Goal: Task Accomplishment & Management: Use online tool/utility

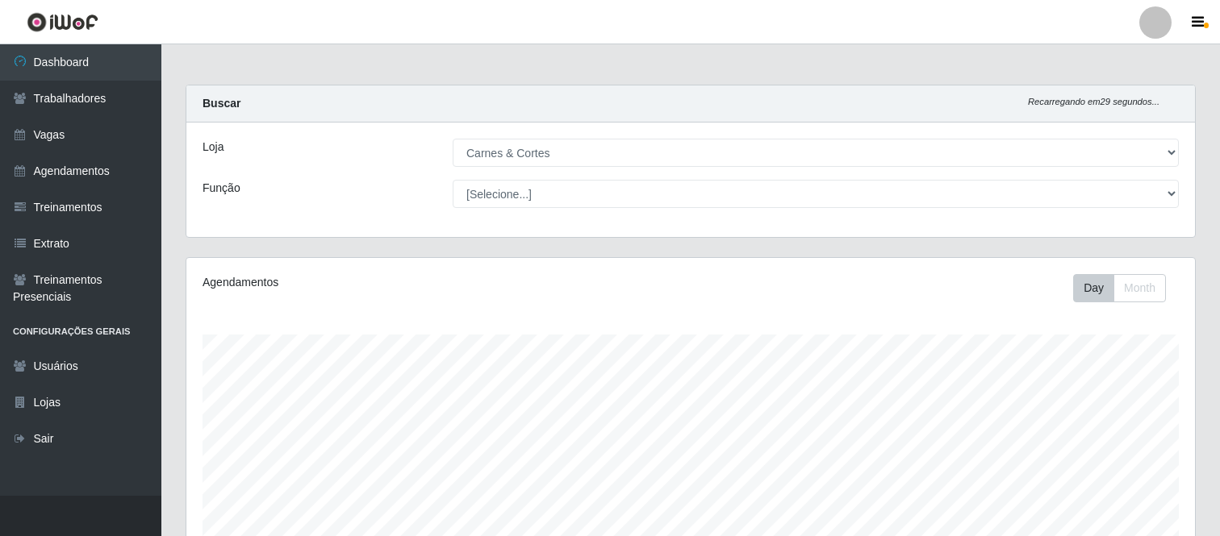
select select "433"
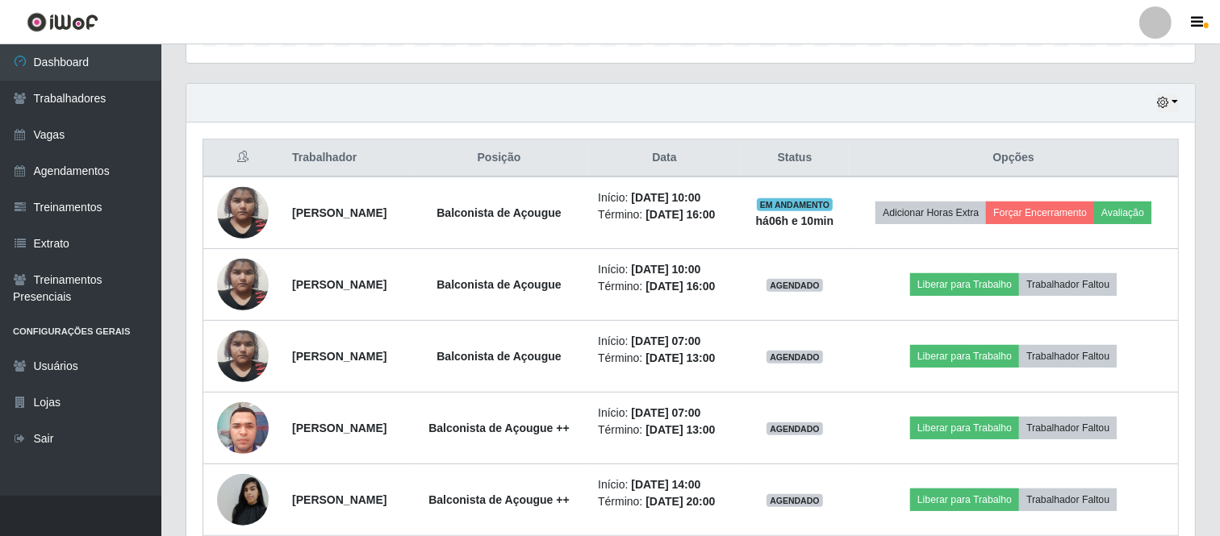
scroll to position [607, 0]
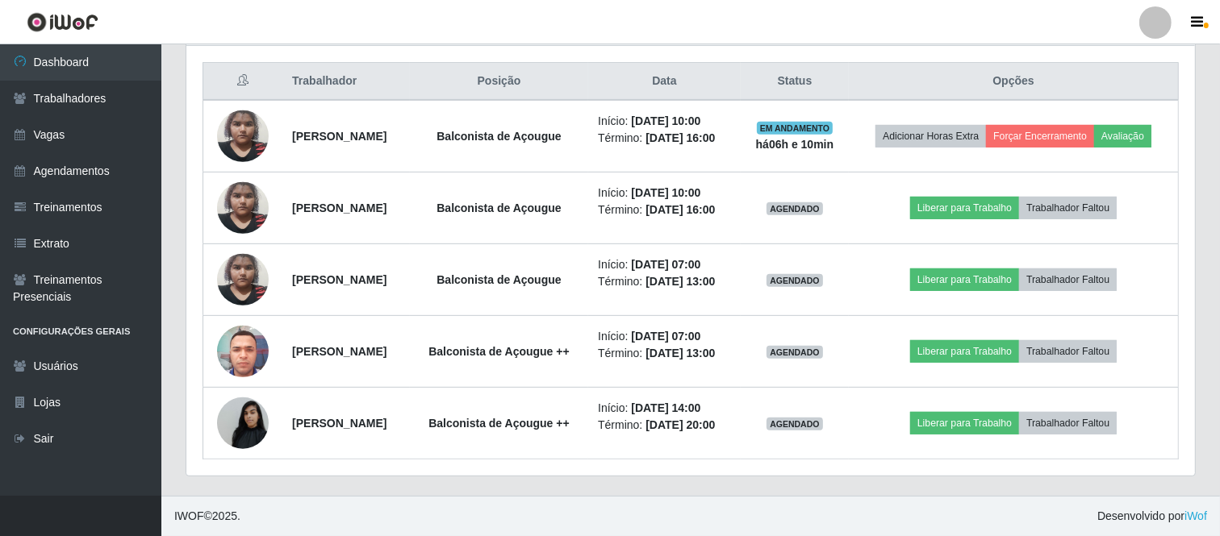
click at [716, 479] on div "Hoje 1 dia 3 dias 1 Semana Não encerrados Trabalhador Posição Data Status Opçõe…" at bounding box center [690, 251] width 1034 height 490
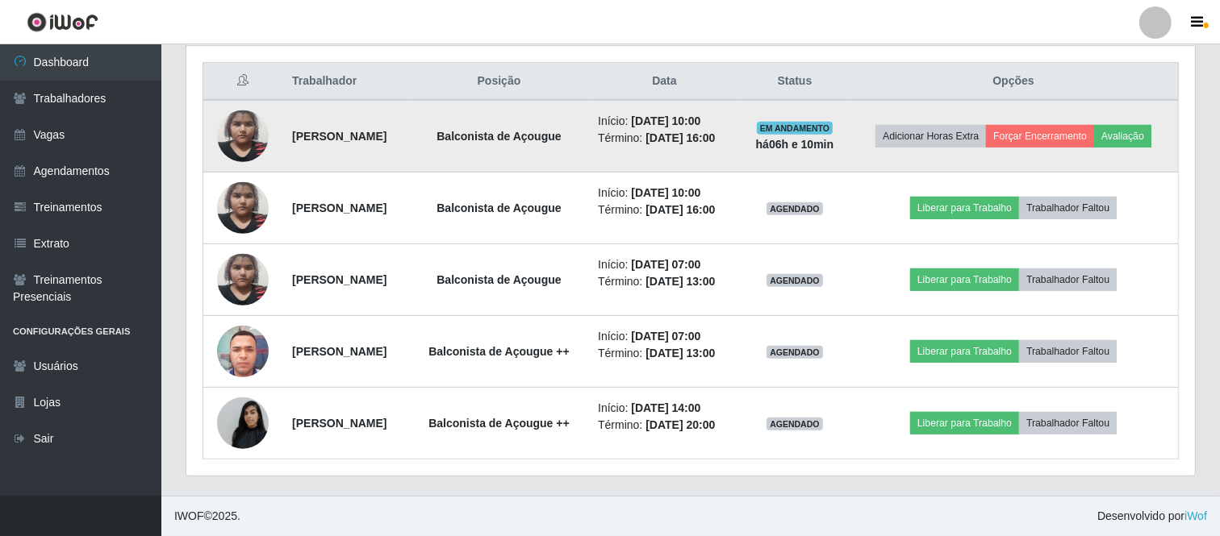
drag, startPoint x: 624, startPoint y: 117, endPoint x: 775, endPoint y: 136, distance: 152.0
click at [741, 136] on td "Início: [DATE] 10:00 Término: [DATE] 16:00" at bounding box center [664, 136] width 152 height 73
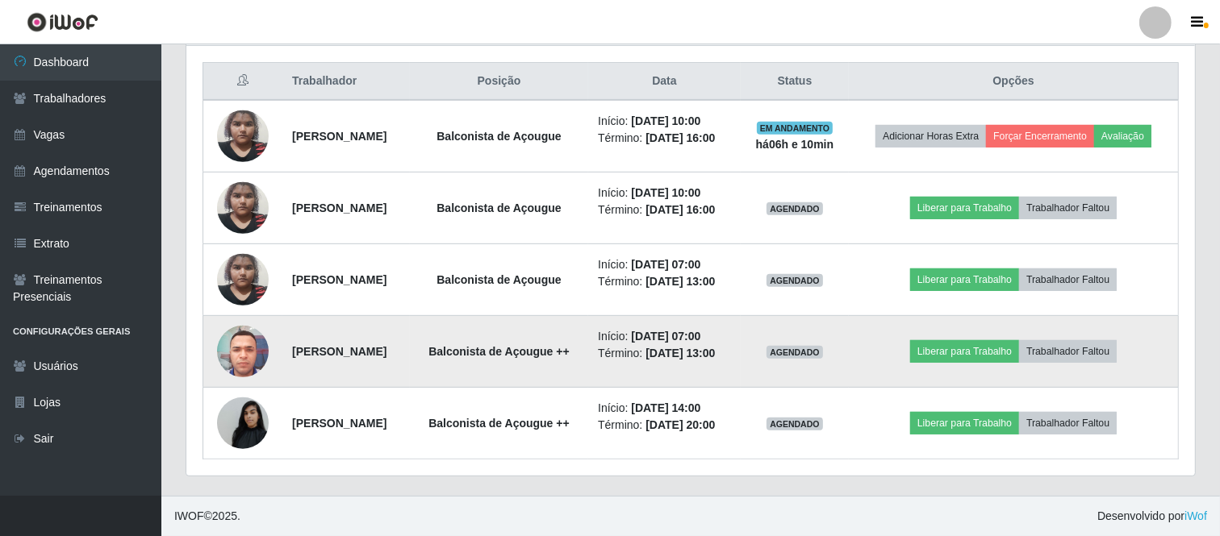
click at [250, 361] on img at bounding box center [243, 351] width 52 height 69
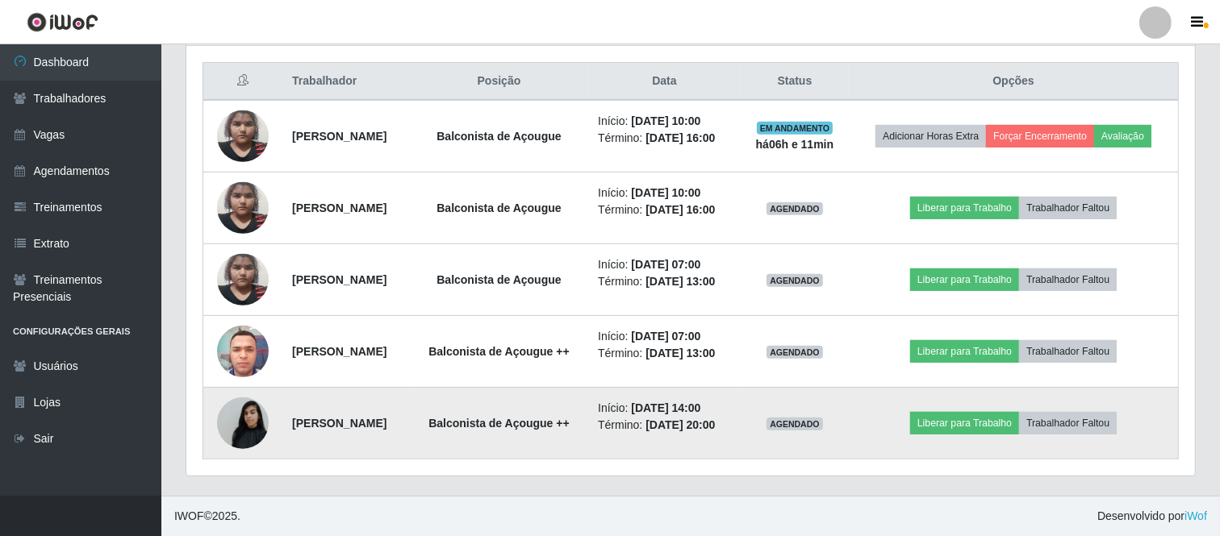
click at [248, 419] on img at bounding box center [243, 423] width 52 height 69
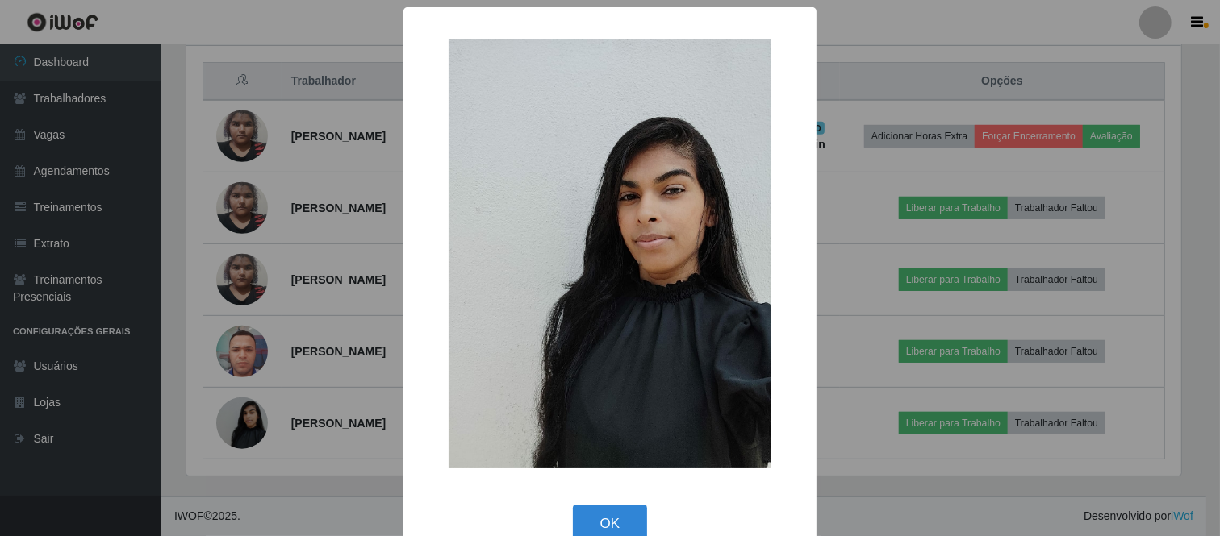
scroll to position [334, 998]
drag, startPoint x: 899, startPoint y: 318, endPoint x: 883, endPoint y: 316, distance: 16.2
click at [891, 316] on div "× OK Cancel" at bounding box center [612, 268] width 1224 height 536
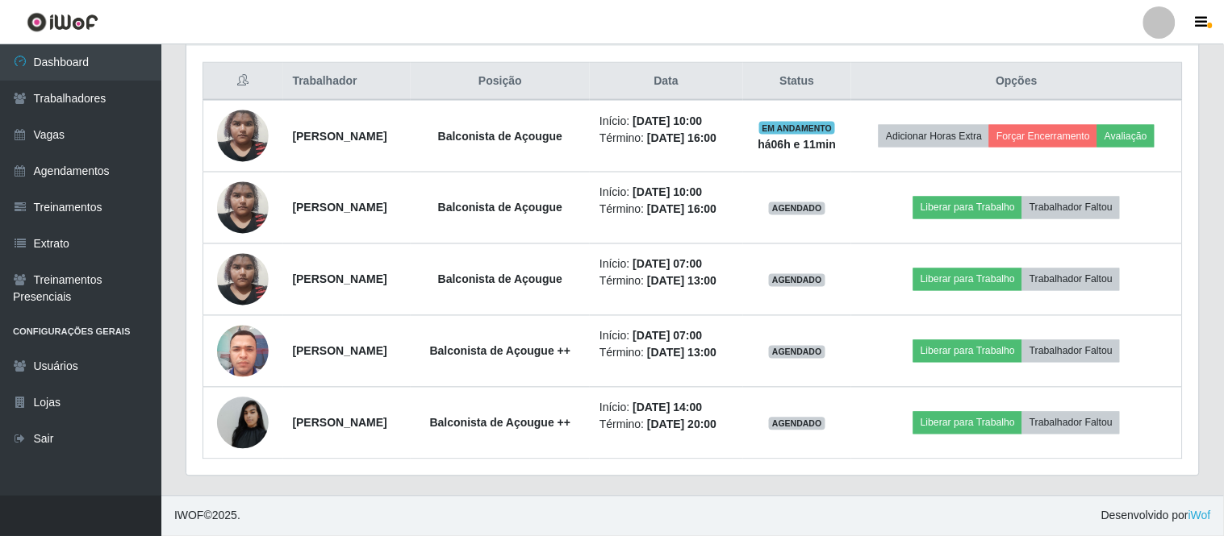
scroll to position [334, 1008]
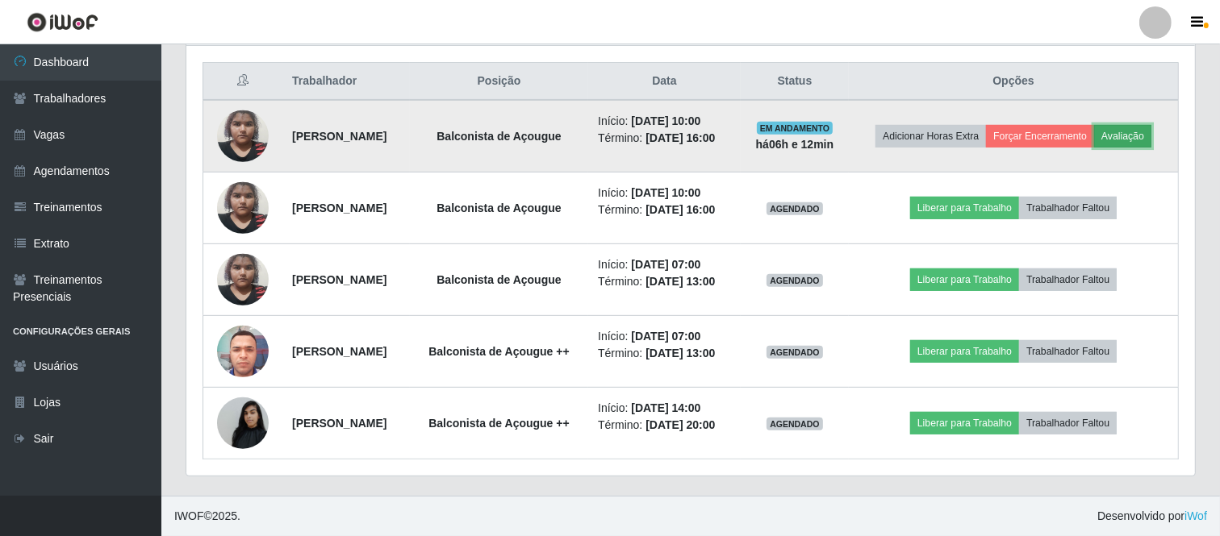
click at [1135, 135] on button "Avaliação" at bounding box center [1122, 136] width 57 height 23
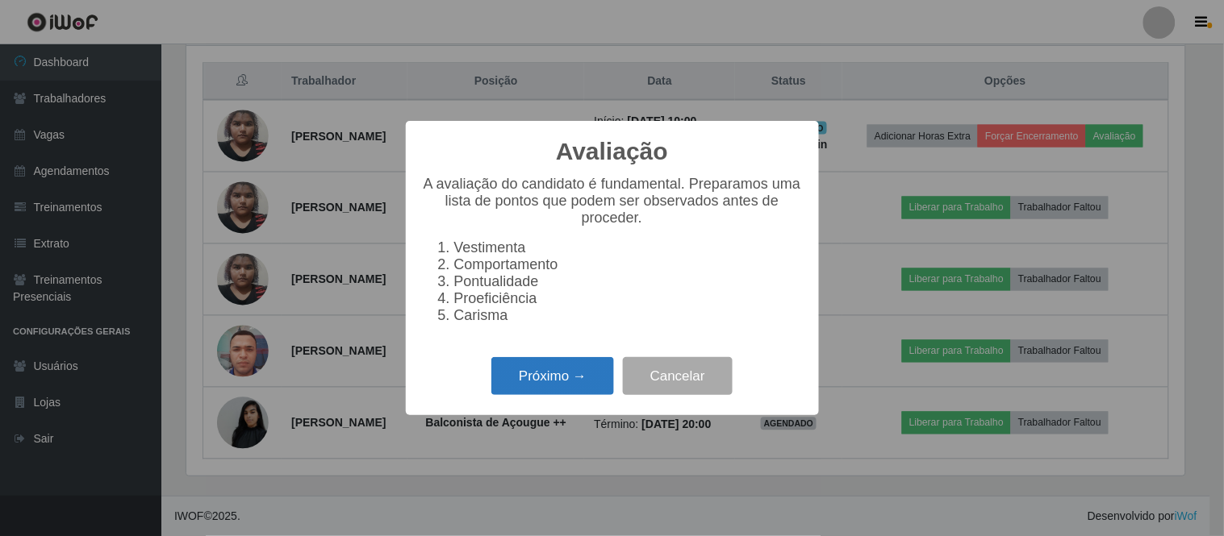
click at [520, 382] on button "Próximo →" at bounding box center [552, 376] width 123 height 38
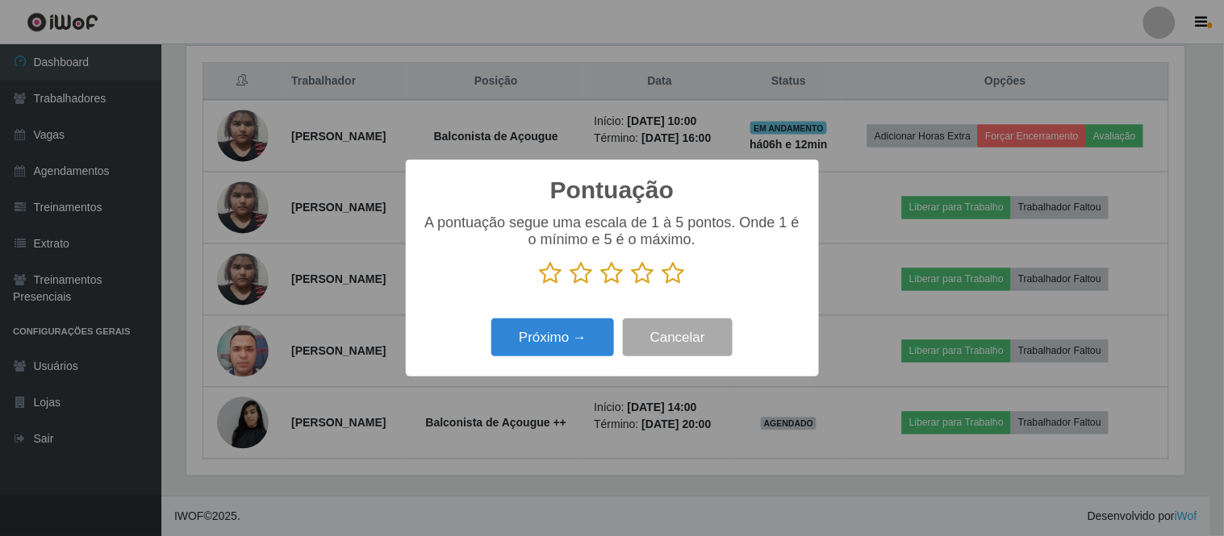
scroll to position [806354, 805690]
click at [640, 273] on icon at bounding box center [643, 273] width 23 height 24
click at [632, 286] on input "radio" at bounding box center [632, 286] width 0 height 0
click at [582, 347] on button "Próximo →" at bounding box center [552, 338] width 123 height 38
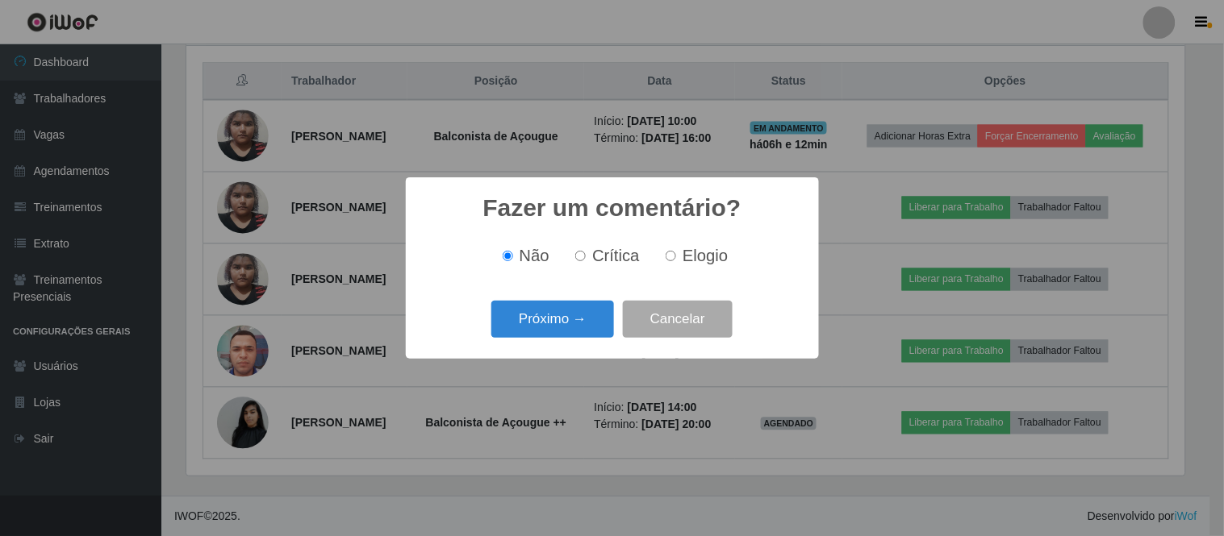
click at [667, 254] on input "Elogio" at bounding box center [671, 256] width 10 height 10
radio input "true"
click at [576, 304] on button "Próximo →" at bounding box center [552, 320] width 123 height 38
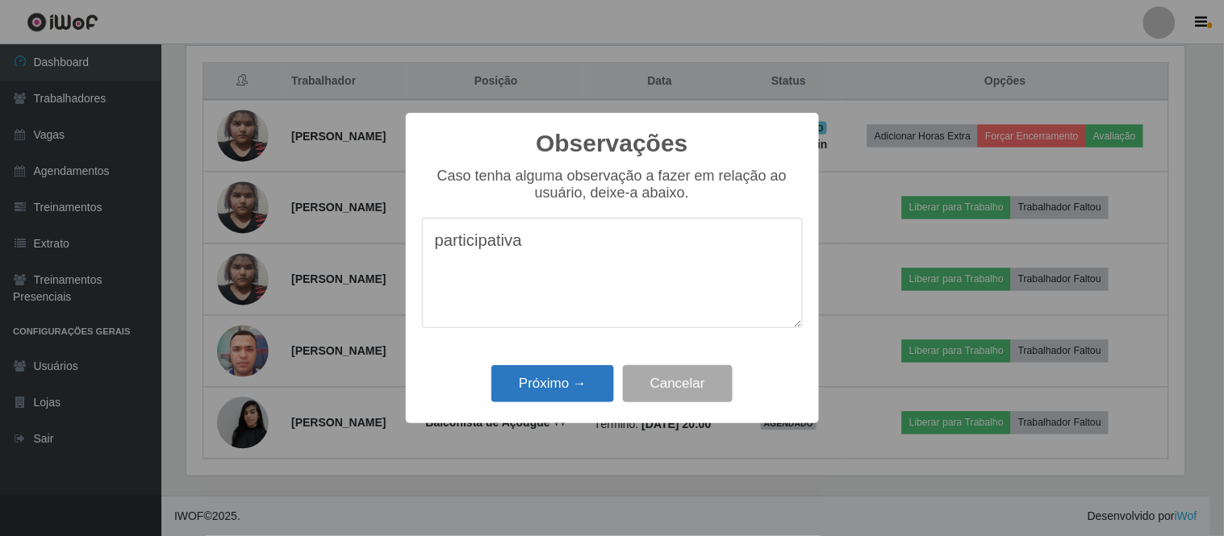
type textarea "participativa"
click at [573, 382] on button "Próximo →" at bounding box center [552, 384] width 123 height 38
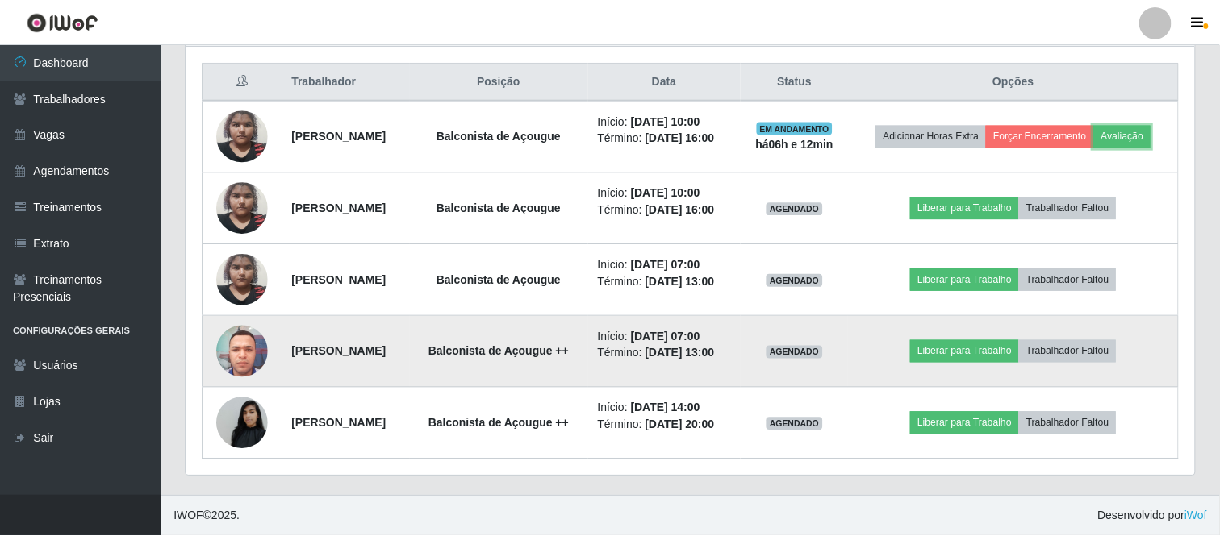
scroll to position [334, 1008]
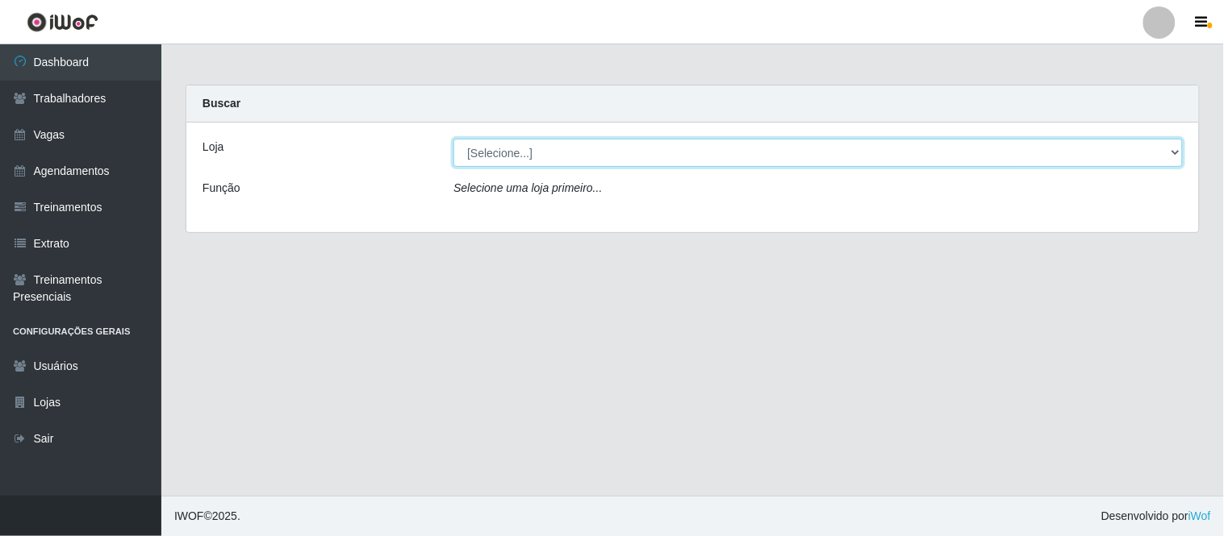
drag, startPoint x: 700, startPoint y: 148, endPoint x: 688, endPoint y: 165, distance: 20.8
click at [700, 148] on select "[Selecione...] Carnes & Cortes" at bounding box center [817, 153] width 729 height 28
select select "433"
click at [453, 139] on select "[Selecione...] Carnes & Cortes" at bounding box center [817, 153] width 729 height 28
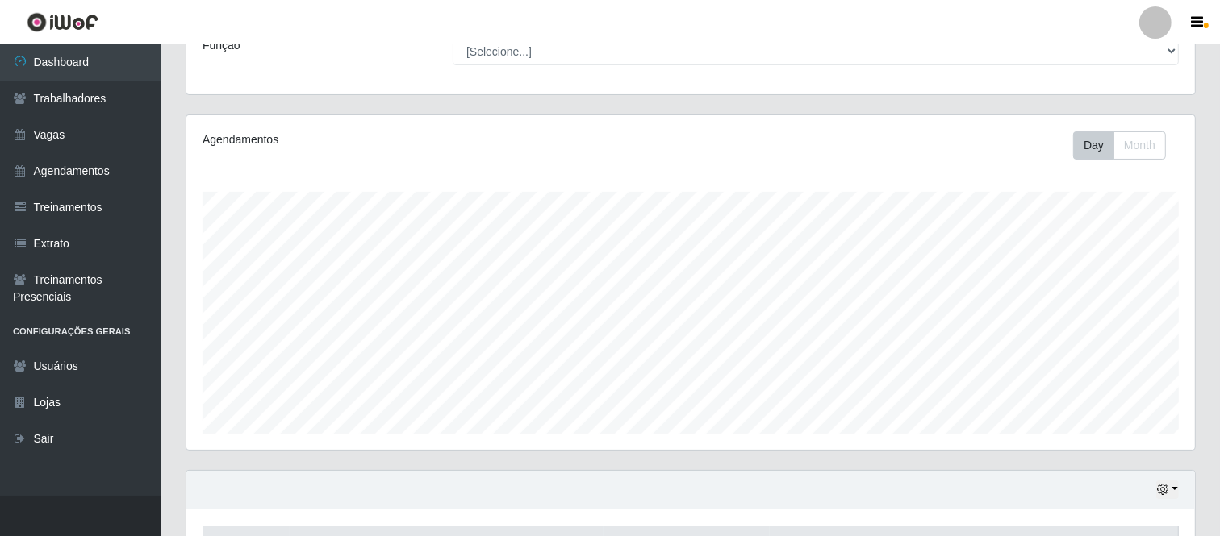
scroll to position [319, 0]
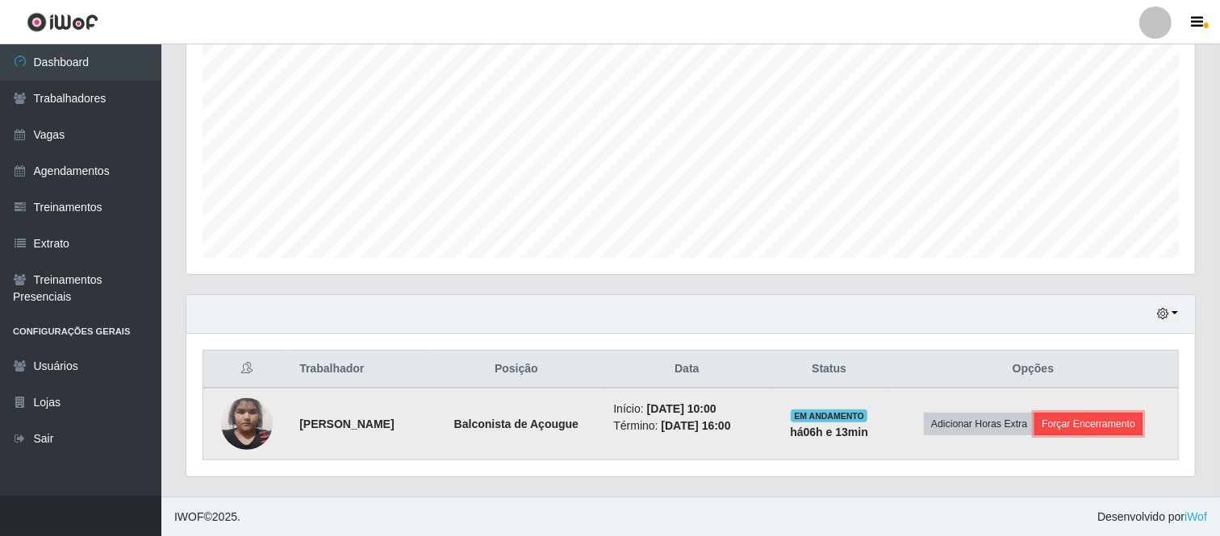
click at [1086, 429] on button "Forçar Encerramento" at bounding box center [1088, 424] width 108 height 23
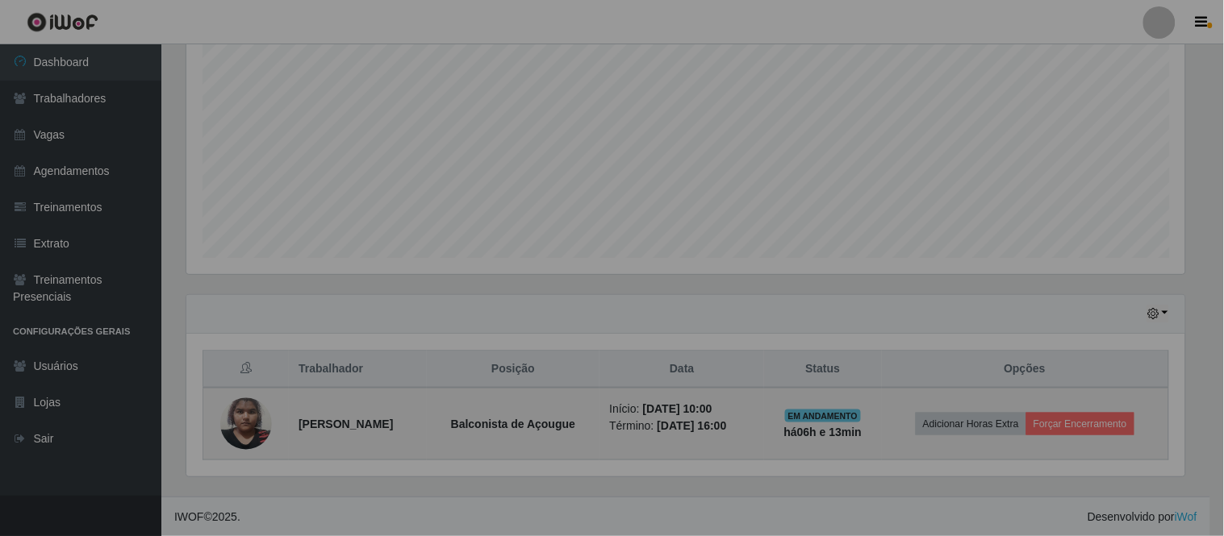
scroll to position [334, 1008]
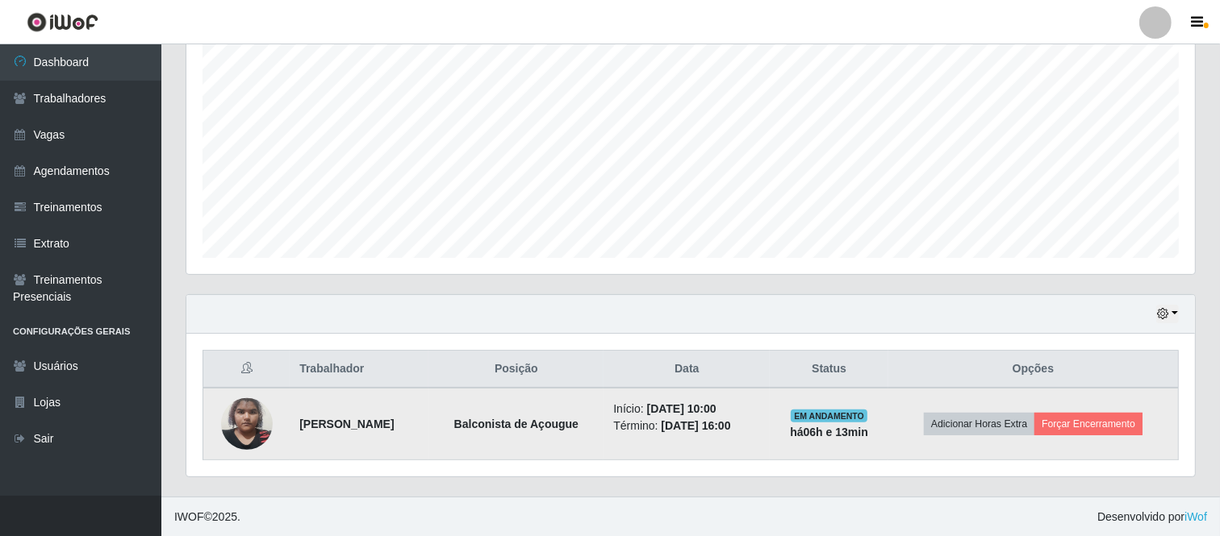
drag, startPoint x: 638, startPoint y: 407, endPoint x: 795, endPoint y: 444, distance: 161.4
click at [770, 444] on td "Início: [DATE] 10:00 Término: [DATE] 16:00" at bounding box center [686, 424] width 166 height 73
copy ul "Início: [DATE] 10:00 Término: [DATE] 16:00"
click at [1076, 423] on button "Forçar Encerramento" at bounding box center [1088, 424] width 108 height 23
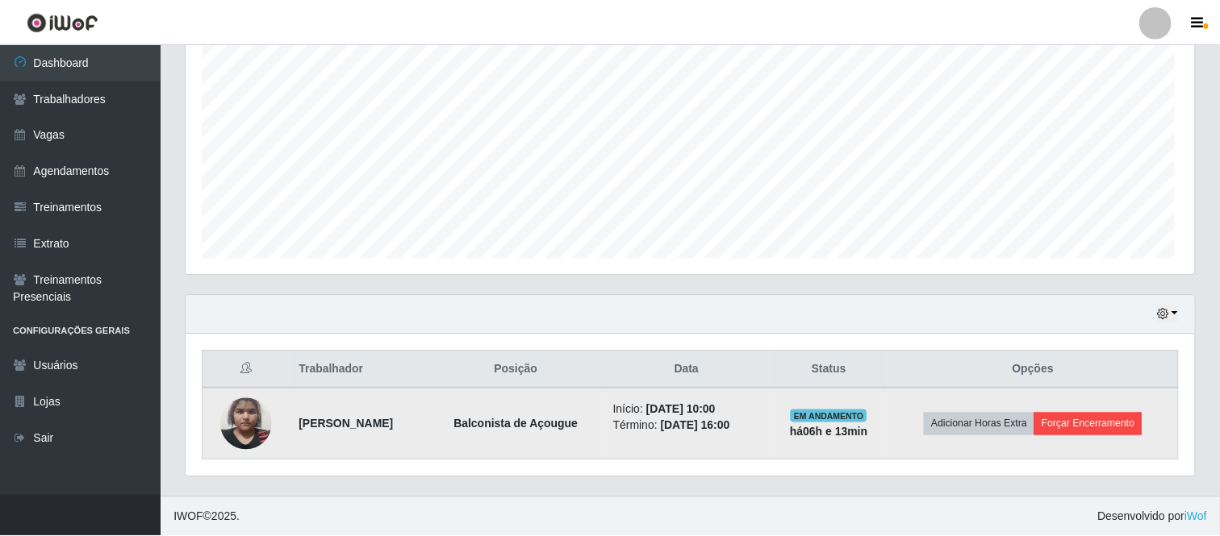
scroll to position [334, 998]
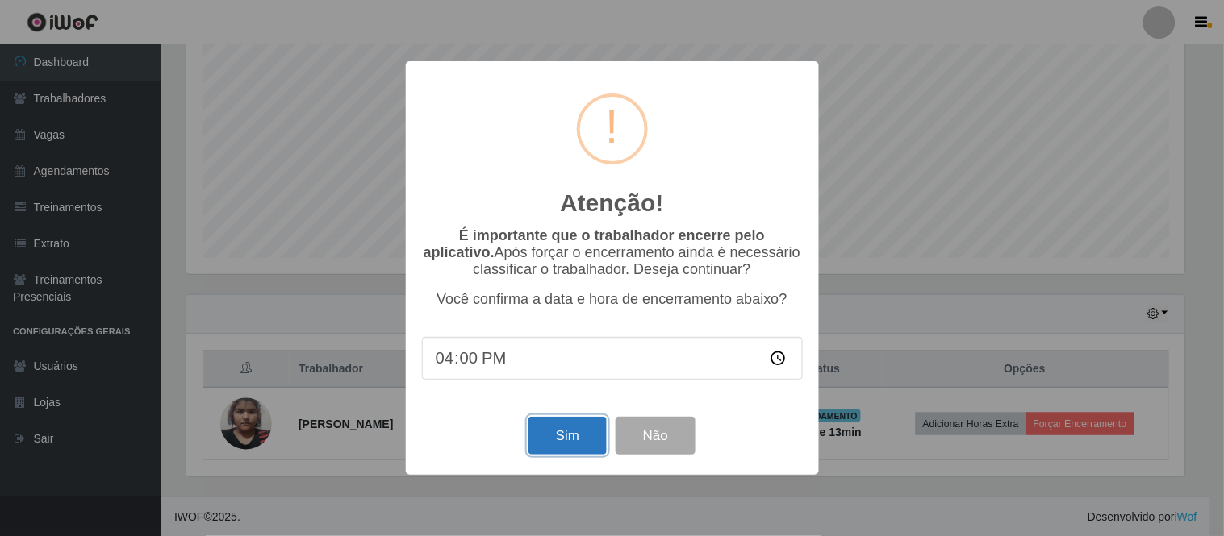
click at [585, 448] on button "Sim" at bounding box center [567, 436] width 78 height 38
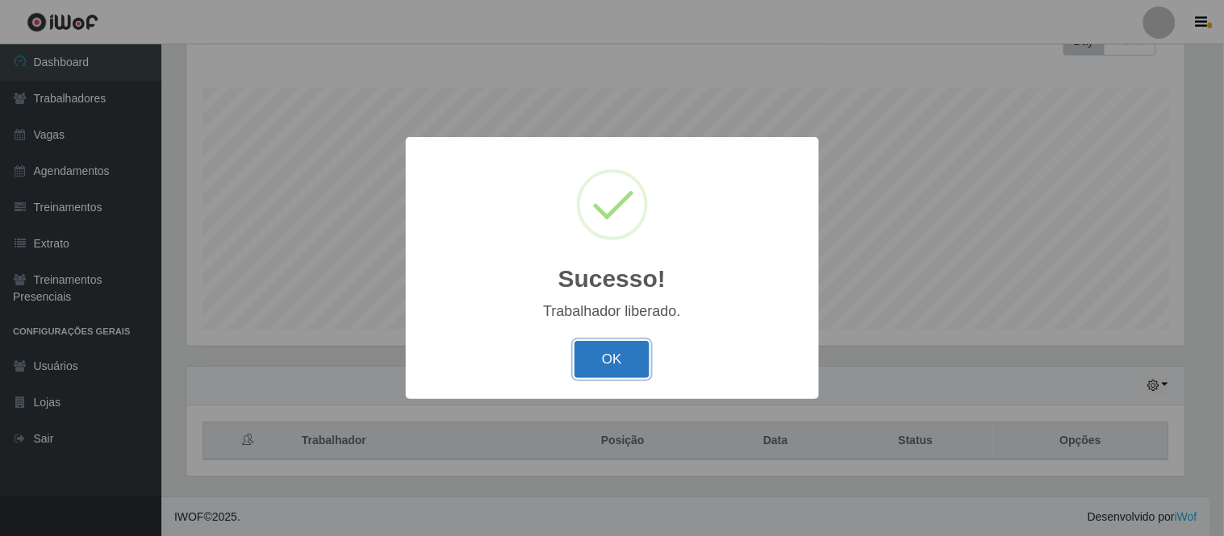
click at [610, 353] on button "OK" at bounding box center [611, 360] width 75 height 38
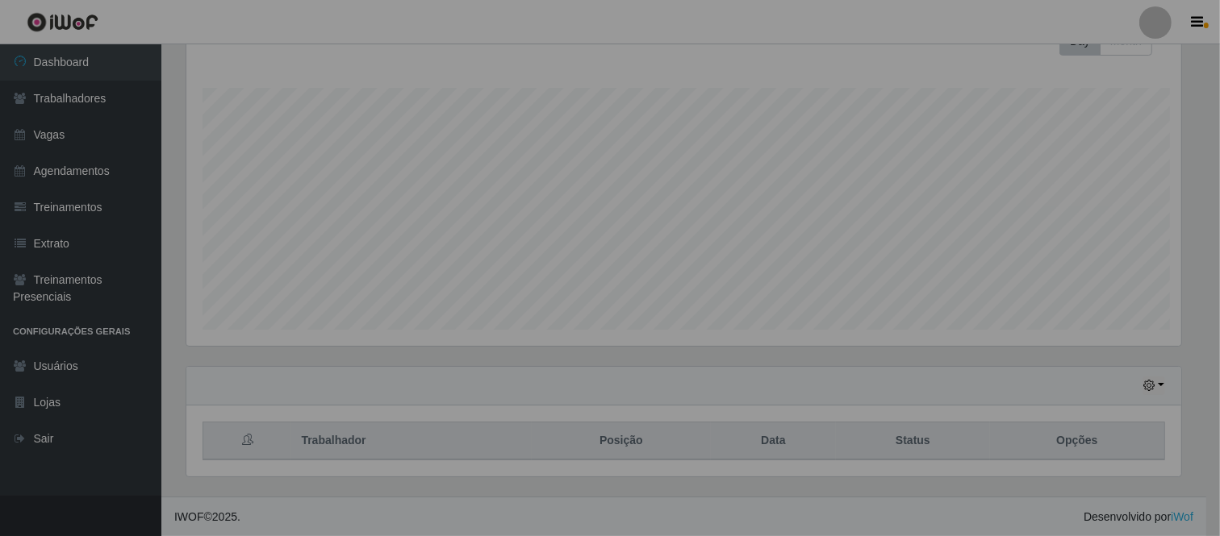
scroll to position [334, 1008]
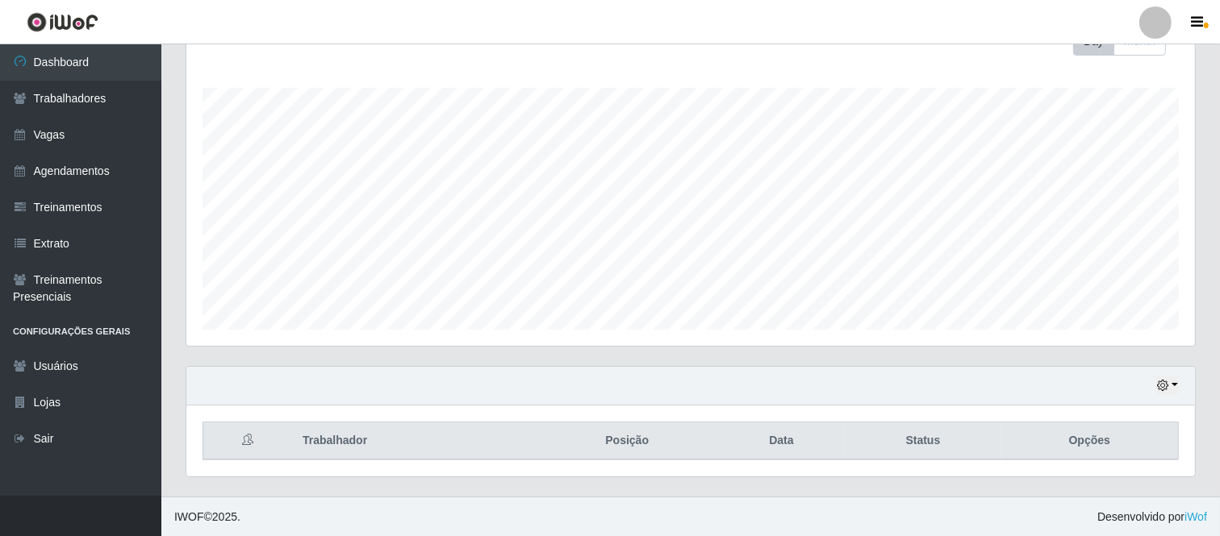
drag, startPoint x: 1200, startPoint y: 389, endPoint x: 1175, endPoint y: 381, distance: 26.3
click at [1182, 382] on div "Hoje 1 dia 3 dias 1 Semana Não encerrados Trabalhador Posição Data Status Opções" at bounding box center [690, 431] width 1034 height 131
click at [1163, 377] on button "button" at bounding box center [1167, 386] width 23 height 19
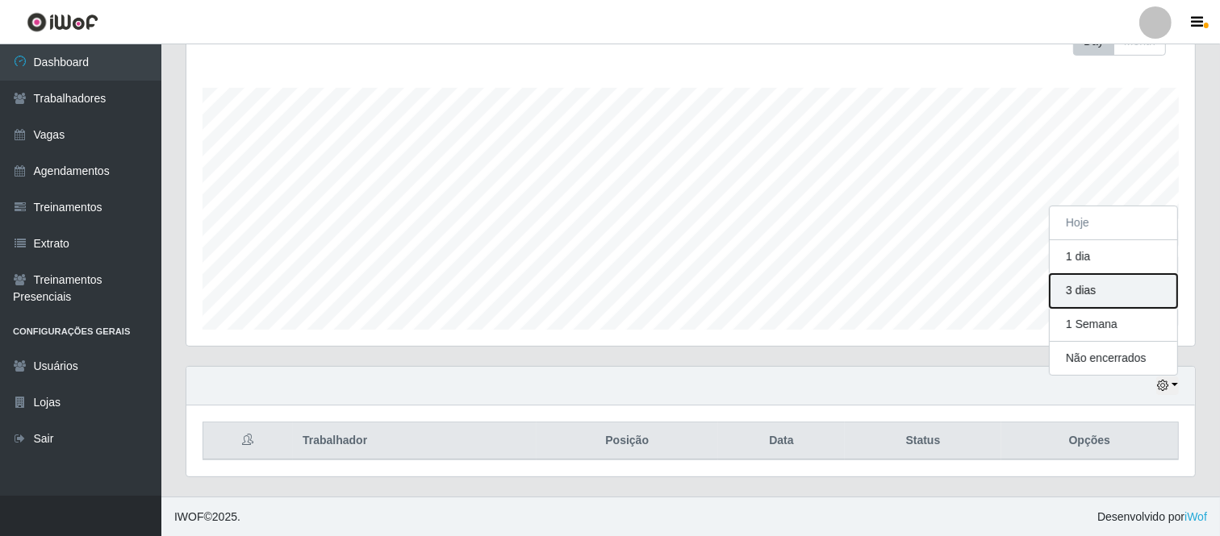
click at [1125, 298] on button "3 dias" at bounding box center [1113, 291] width 127 height 34
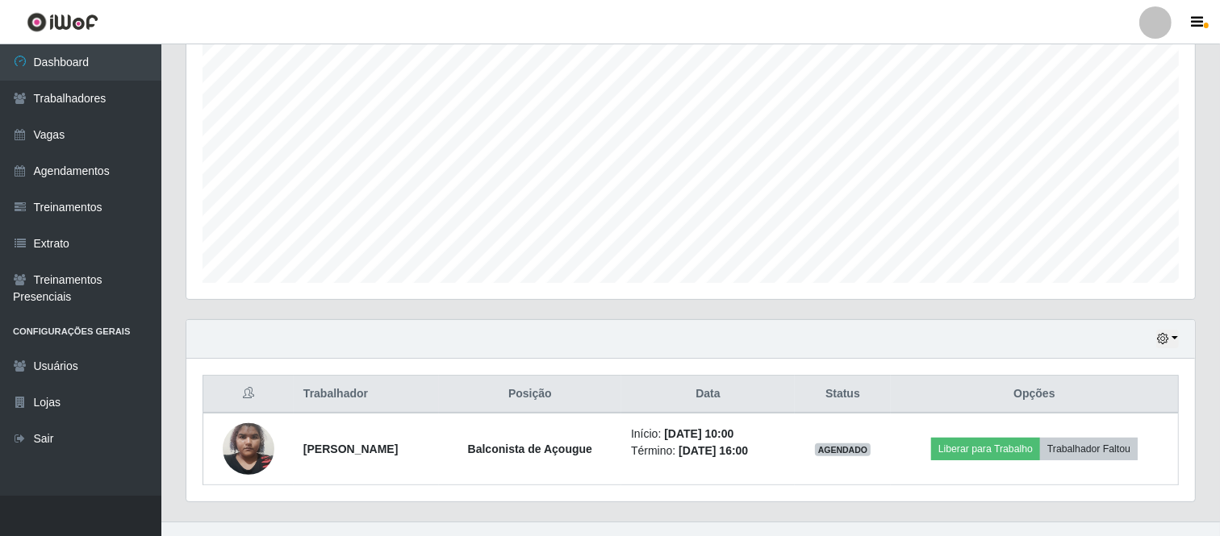
scroll to position [319, 0]
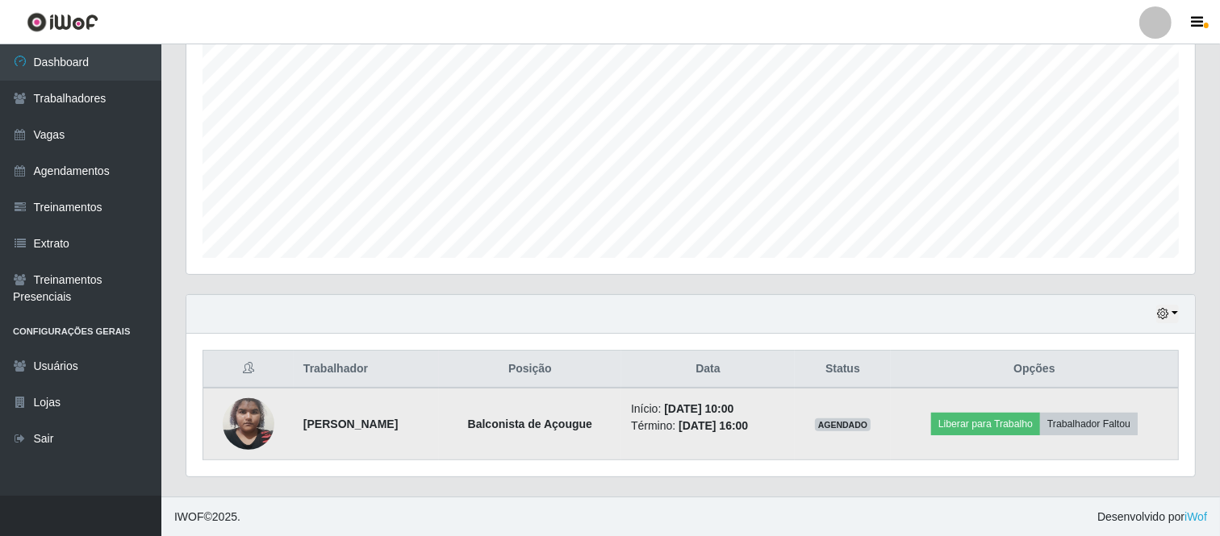
drag, startPoint x: 291, startPoint y: 428, endPoint x: 463, endPoint y: 418, distance: 172.1
click at [439, 419] on td "[PERSON_NAME]" at bounding box center [366, 424] width 145 height 73
copy strong "[PERSON_NAME]"
